Goal: Information Seeking & Learning: Learn about a topic

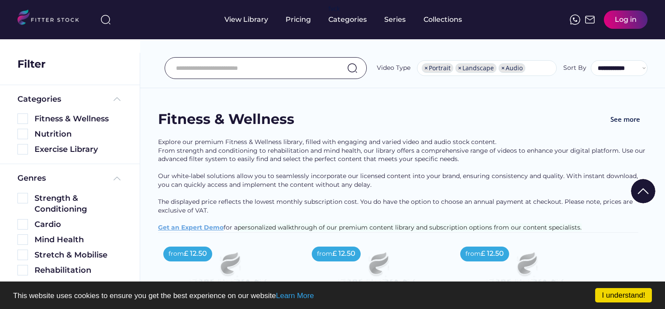
select select "**********"
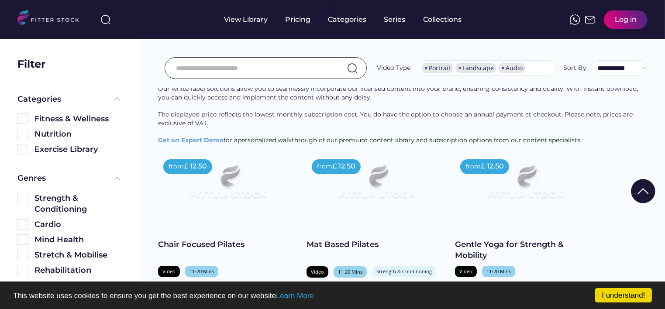
click at [226, 67] on input "input" at bounding box center [255, 68] width 158 height 18
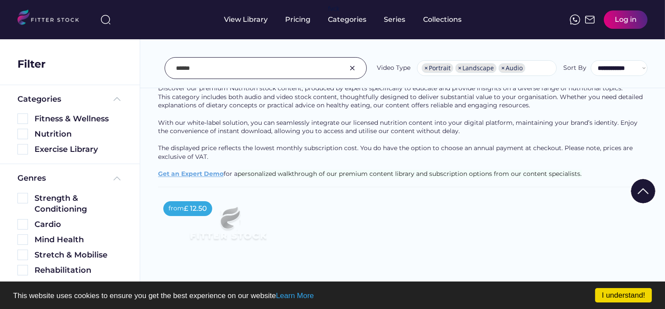
scroll to position [1632, 0]
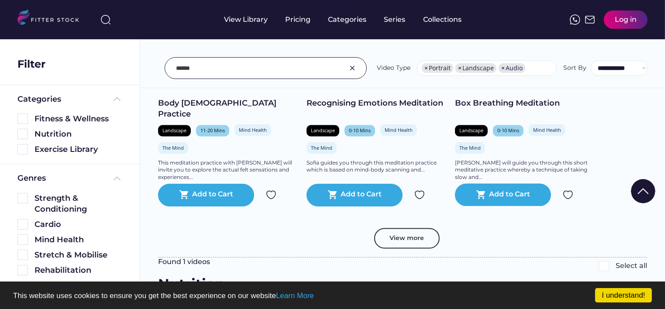
drag, startPoint x: 204, startPoint y: 70, endPoint x: 154, endPoint y: 65, distance: 50.9
click at [154, 65] on div "**********" at bounding box center [402, 48] width 525 height 79
type input "*****"
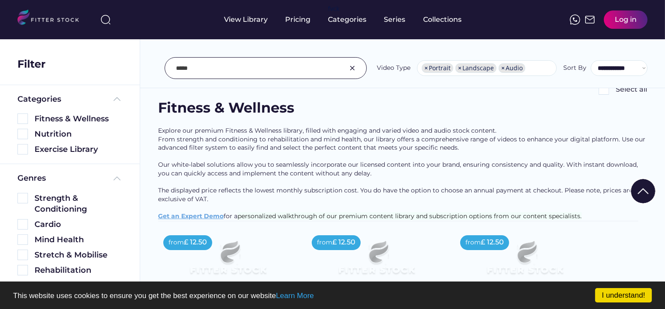
scroll to position [0, 0]
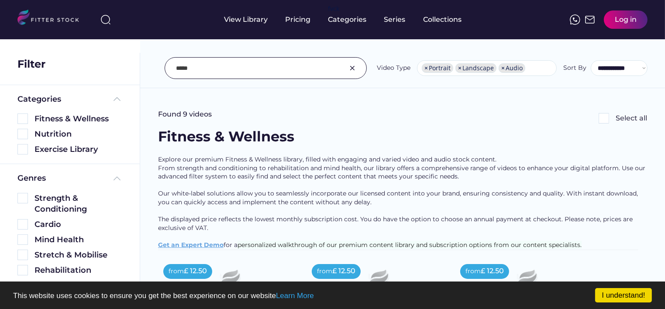
click at [234, 69] on input "input" at bounding box center [255, 68] width 158 height 18
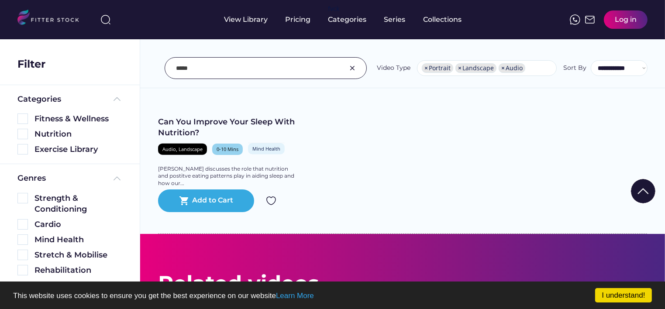
scroll to position [1047, 0]
click at [23, 117] on img at bounding box center [22, 118] width 10 height 10
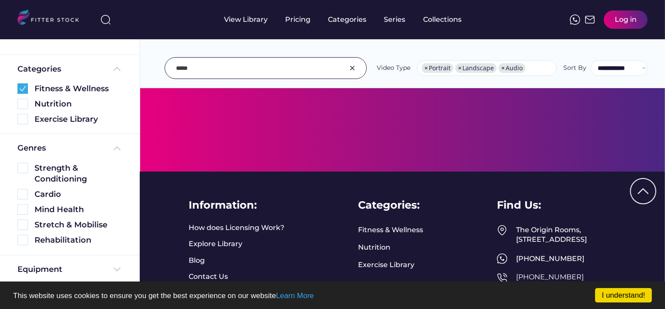
scroll to position [44, 0]
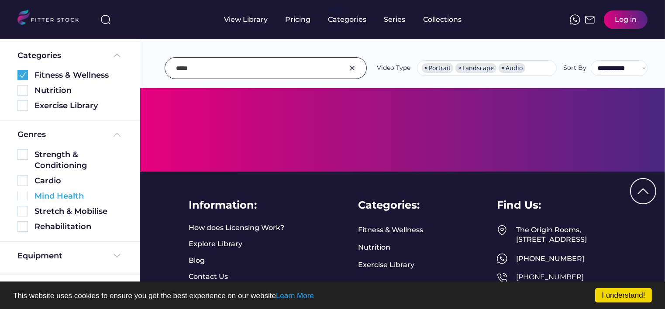
click at [23, 197] on img at bounding box center [22, 196] width 10 height 10
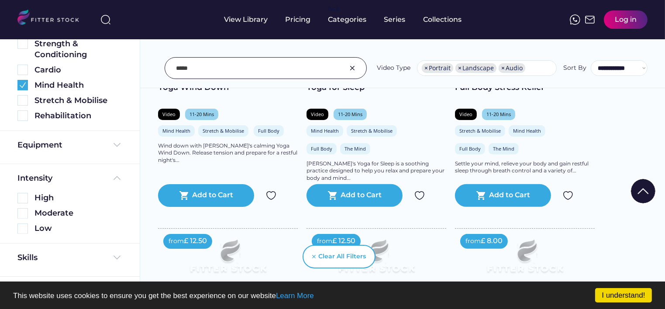
scroll to position [175, 0]
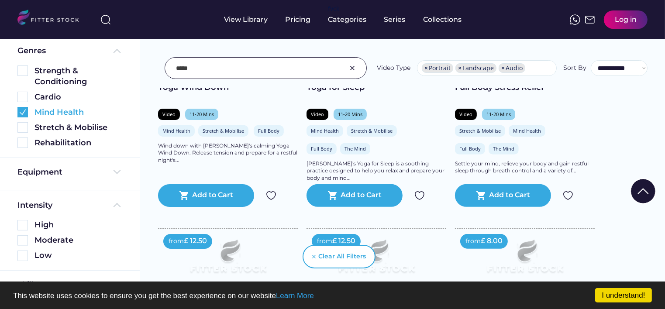
click at [21, 112] on img at bounding box center [22, 112] width 10 height 10
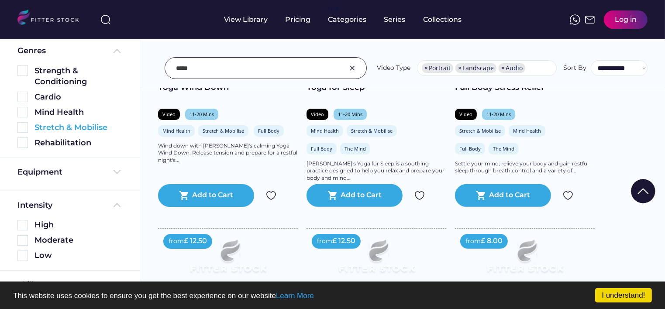
click at [19, 127] on img at bounding box center [22, 127] width 10 height 10
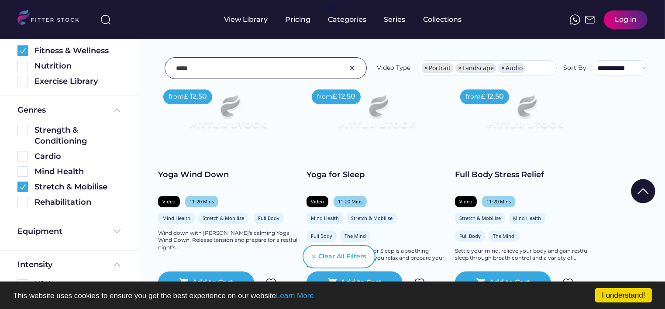
scroll to position [44, 0]
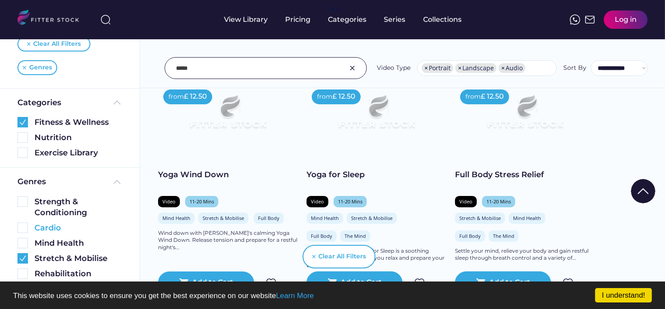
click at [23, 229] on img at bounding box center [22, 228] width 10 height 10
click at [20, 255] on img at bounding box center [22, 258] width 10 height 10
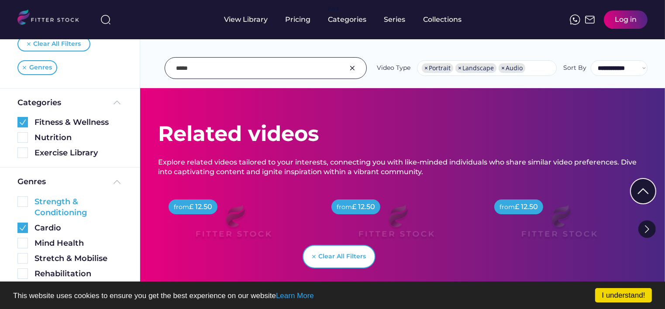
click at [23, 204] on img at bounding box center [22, 201] width 10 height 10
click at [24, 226] on img at bounding box center [22, 228] width 10 height 10
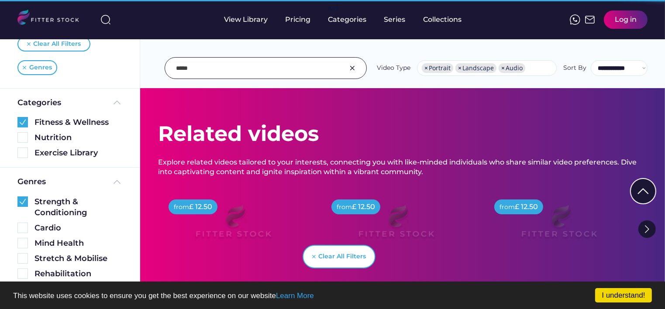
scroll to position [0, 0]
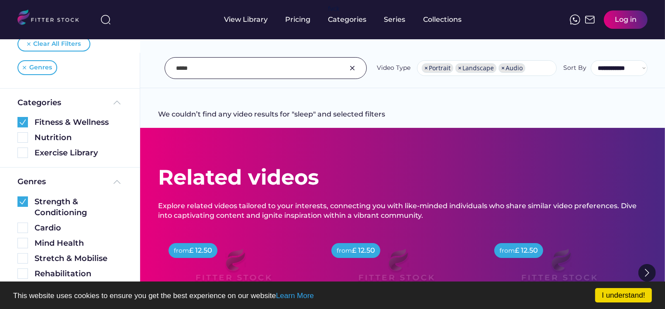
click at [354, 66] on img at bounding box center [352, 68] width 10 height 10
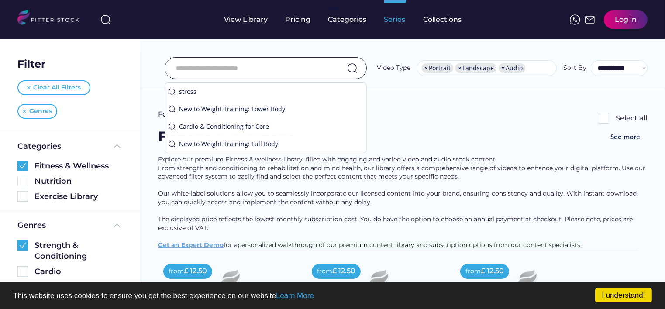
click at [393, 17] on div "Series" at bounding box center [395, 20] width 22 height 10
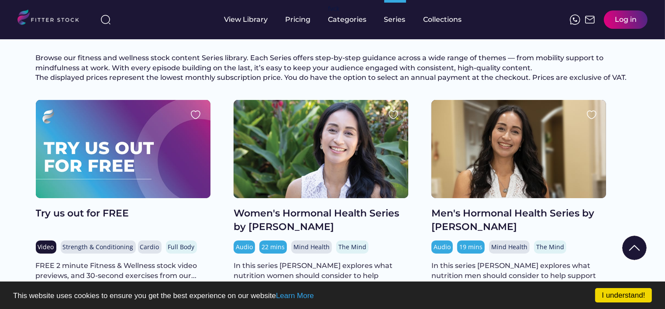
scroll to position [87, 0]
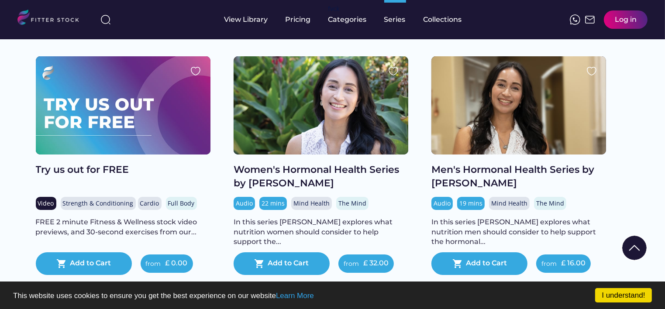
click at [117, 117] on div at bounding box center [123, 105] width 175 height 98
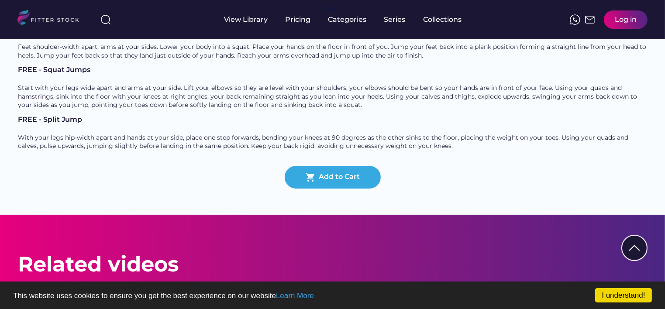
scroll to position [567, 0]
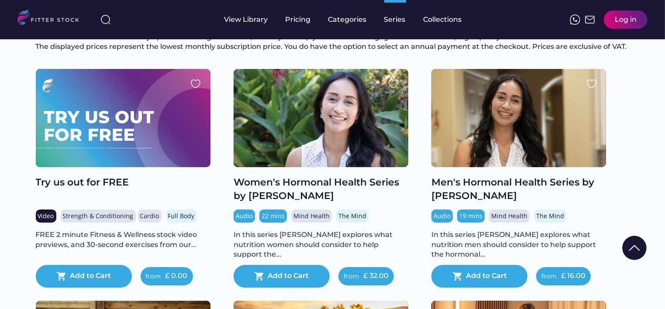
scroll to position [131, 0]
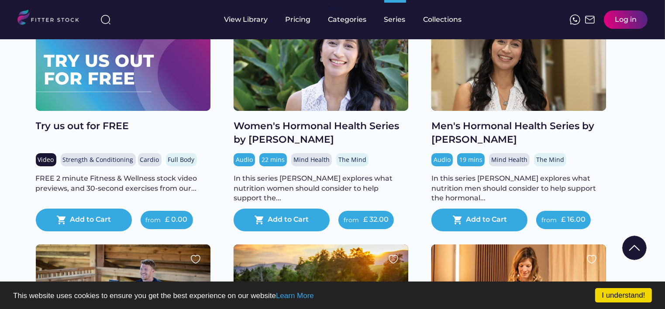
click at [487, 140] on div "Men's Hormonal Health Series by [PERSON_NAME]" at bounding box center [518, 133] width 175 height 27
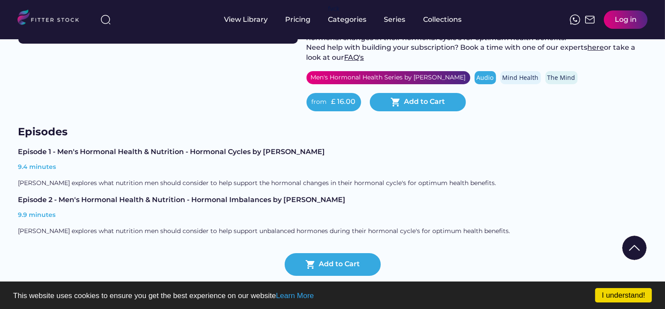
scroll to position [218, 0]
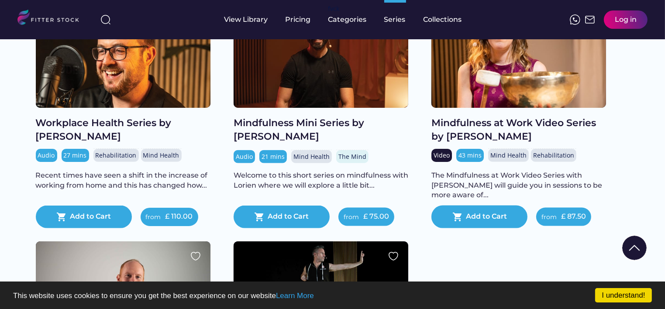
scroll to position [1017, 0]
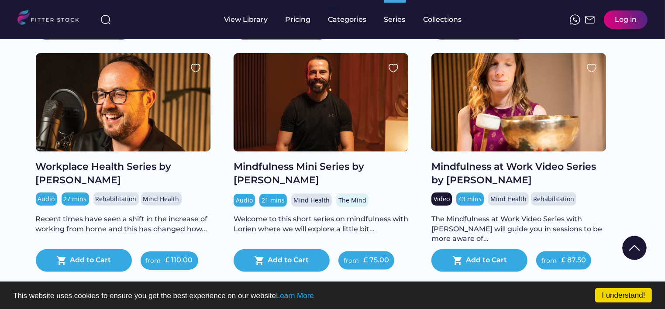
click at [300, 234] on div "Welcome to this short series on mindfulness with Lorien where we will explore a…" at bounding box center [320, 224] width 175 height 20
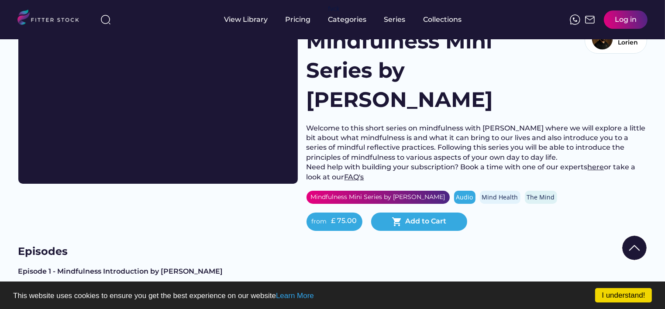
scroll to position [44, 0]
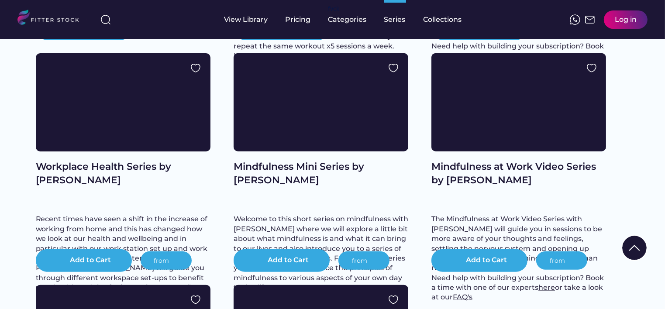
scroll to position [1581, 0]
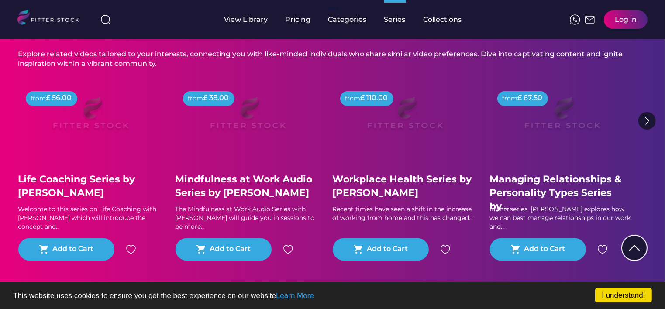
click at [407, 223] on div "Recent times have seen a shift in the increase of working from home and this ha…" at bounding box center [405, 214] width 144 height 17
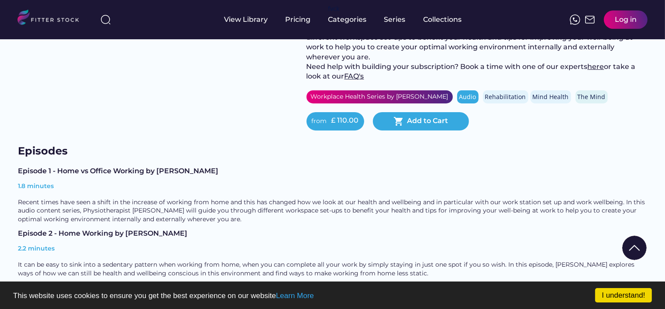
scroll to position [175, 0]
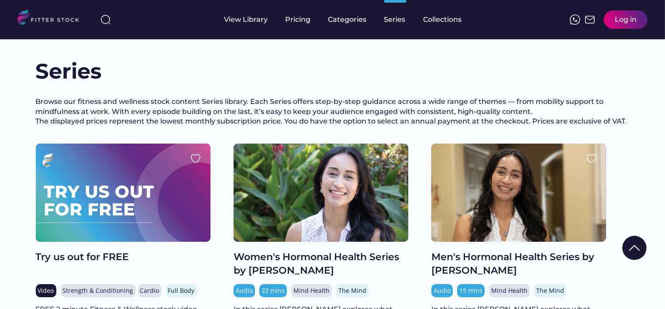
scroll to position [1581, 0]
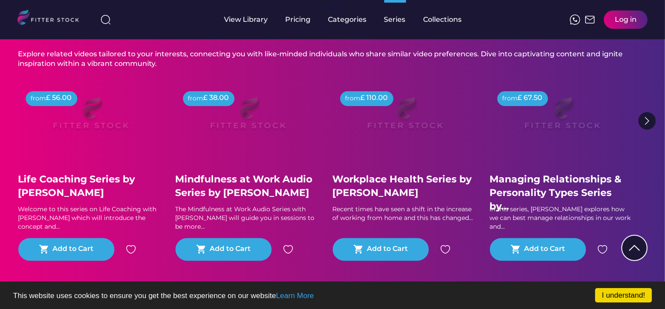
click at [249, 149] on img at bounding box center [248, 117] width 112 height 63
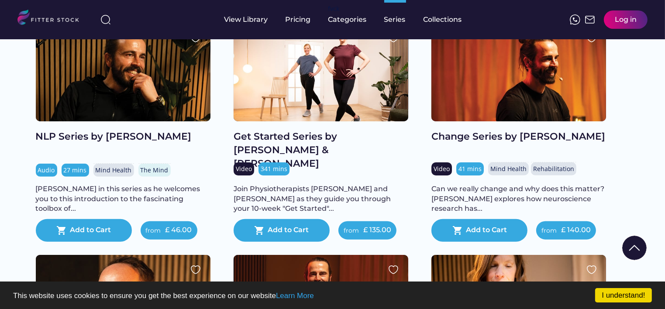
scroll to position [796, 0]
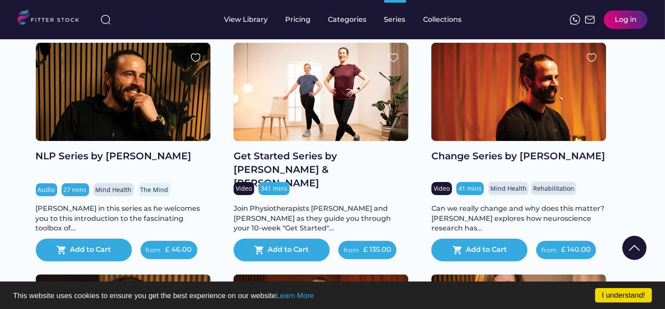
click at [496, 163] on div "Change Series by [PERSON_NAME]" at bounding box center [518, 157] width 175 height 14
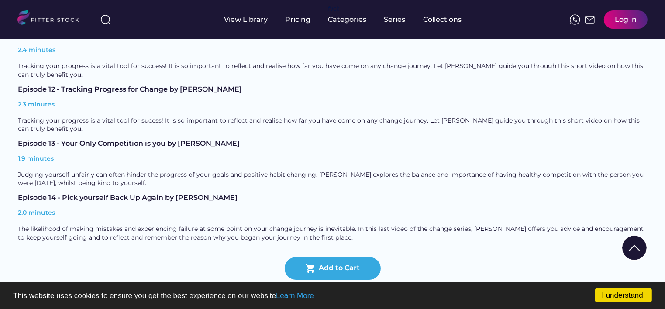
scroll to position [873, 0]
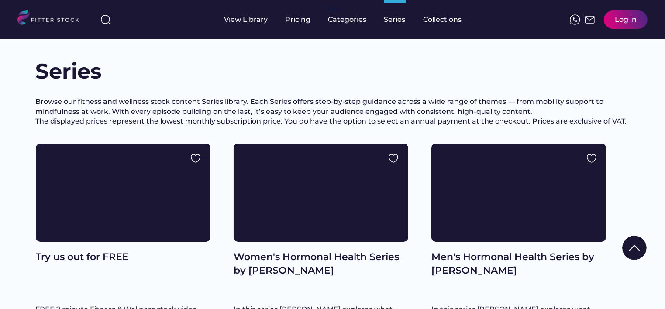
scroll to position [796, 0]
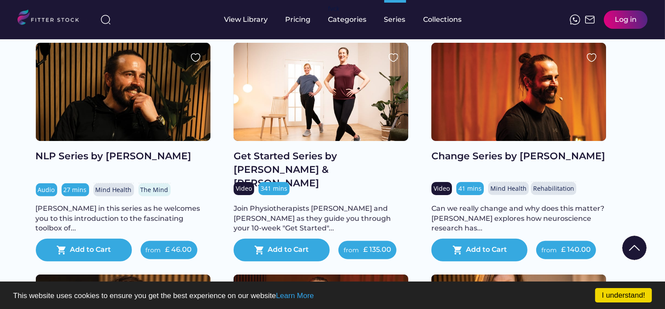
click at [316, 117] on div at bounding box center [320, 92] width 175 height 98
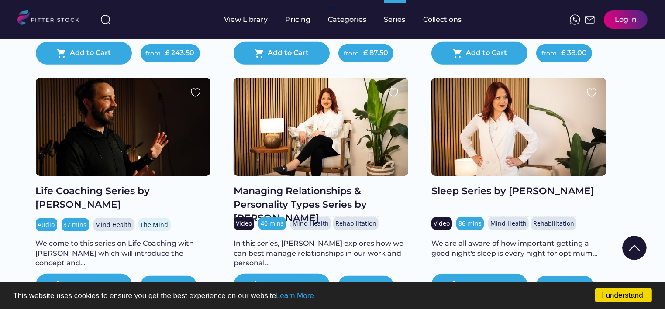
scroll to position [567, 0]
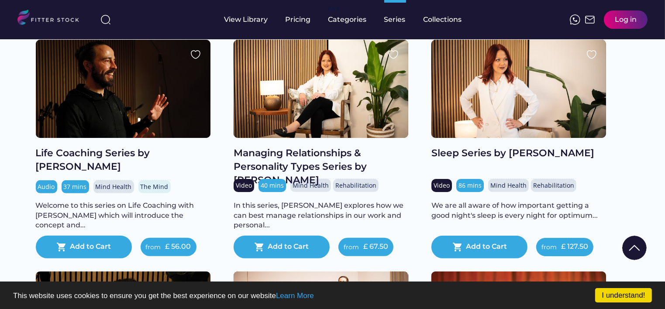
click at [122, 123] on div at bounding box center [123, 89] width 175 height 98
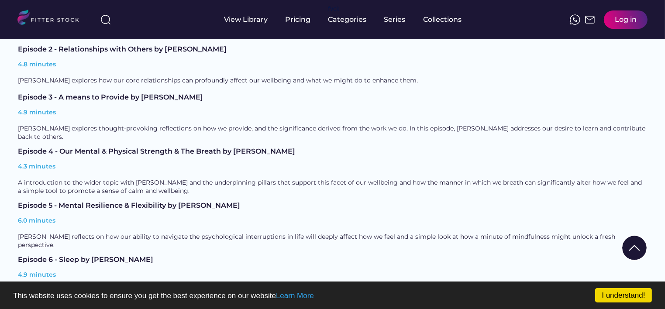
scroll to position [305, 0]
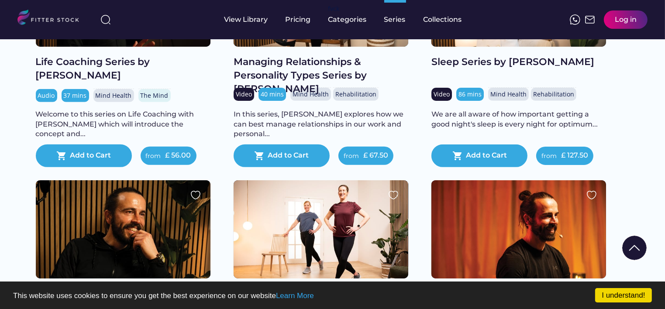
scroll to position [572, 0]
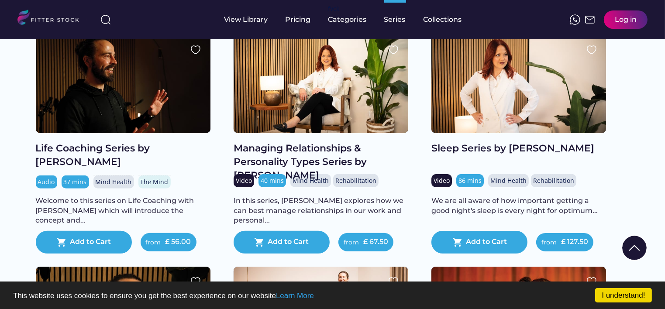
click at [304, 157] on div "Managing Relationships & Personality Types Series by [PERSON_NAME]" at bounding box center [320, 162] width 175 height 40
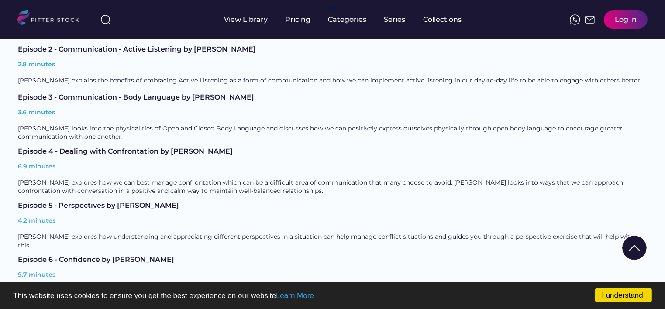
scroll to position [436, 0]
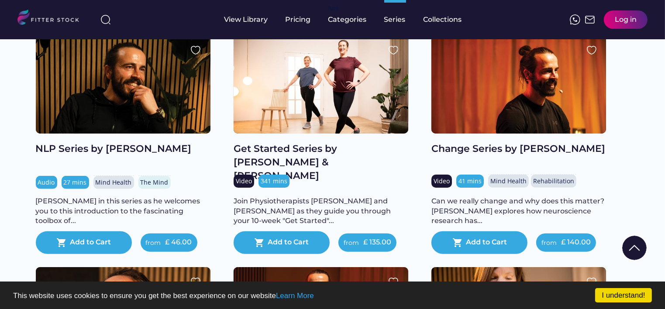
scroll to position [790, 0]
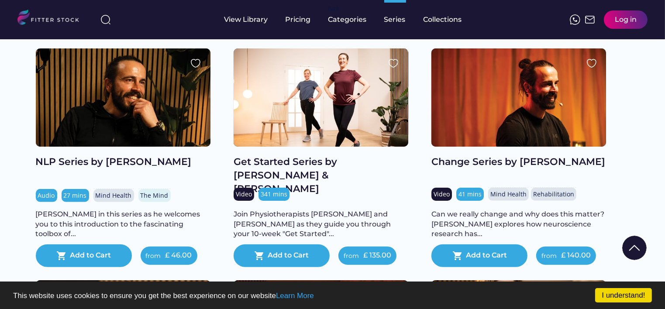
click at [123, 116] on div at bounding box center [123, 97] width 175 height 98
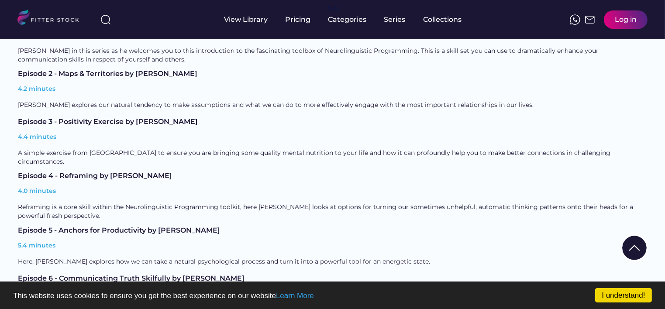
scroll to position [262, 0]
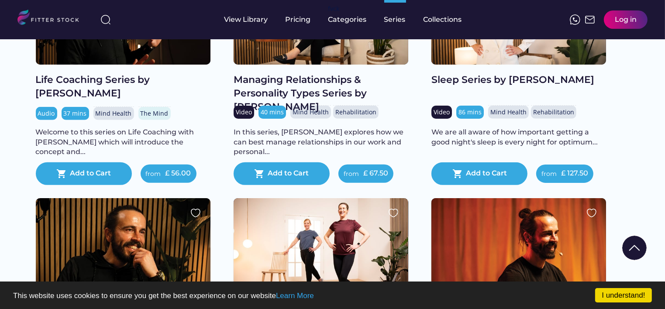
scroll to position [747, 0]
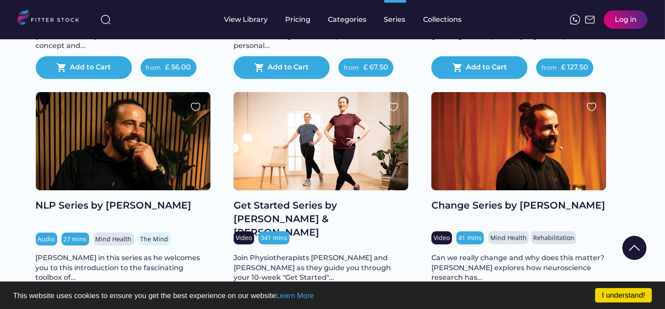
click at [522, 159] on div at bounding box center [518, 141] width 175 height 98
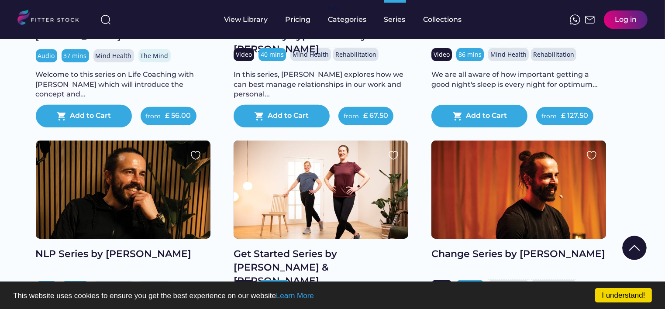
scroll to position [878, 0]
